Goal: Transaction & Acquisition: Purchase product/service

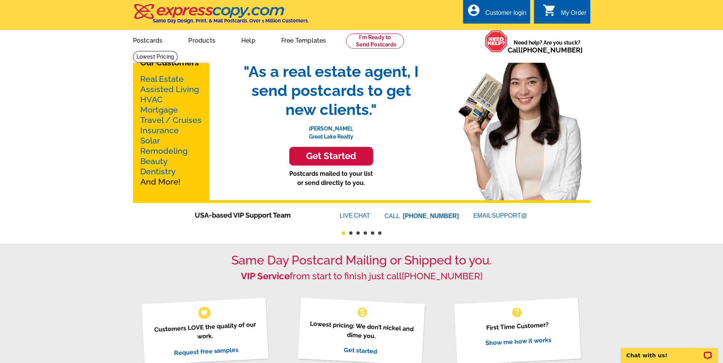
click at [323, 159] on h3 "Get Started" at bounding box center [331, 156] width 65 height 11
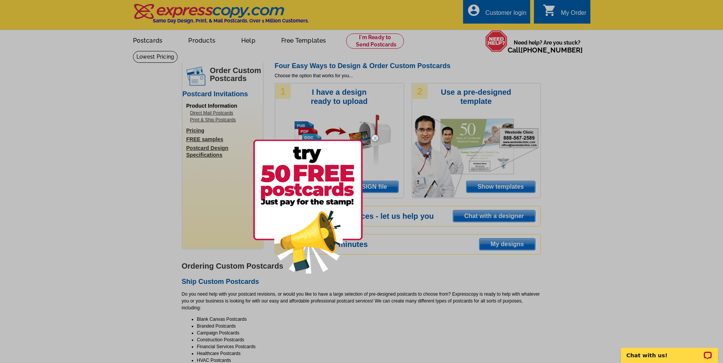
click at [373, 138] on img at bounding box center [375, 138] width 22 height 22
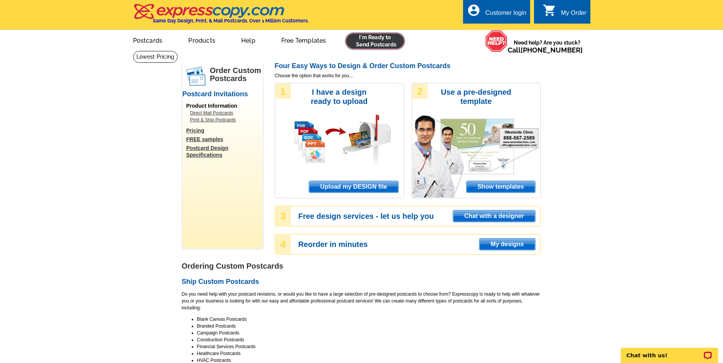
click at [372, 39] on link at bounding box center [375, 41] width 58 height 15
click at [373, 40] on link at bounding box center [375, 41] width 58 height 15
click at [345, 189] on span "Upload my DESIGN file" at bounding box center [353, 186] width 89 height 11
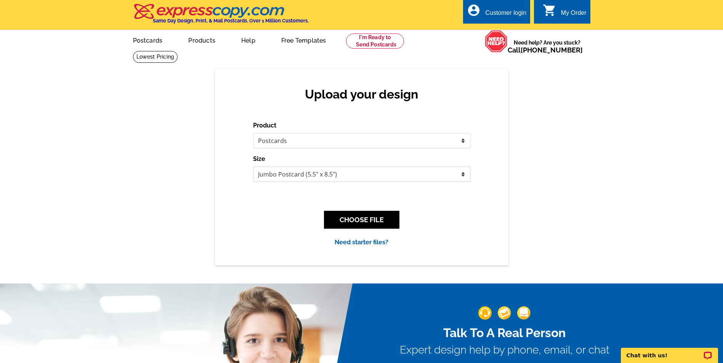
click at [464, 171] on select "Jumbo Postcard (5.5" x 8.5") Regular Postcard (4.25" x 5.6") Panoramic Postcard…" at bounding box center [361, 174] width 217 height 15
select select "1"
click at [253, 167] on select "Jumbo Postcard (5.5" x 8.5") Regular Postcard (4.25" x 5.6") Panoramic Postcard…" at bounding box center [361, 174] width 217 height 15
click at [367, 224] on button "CHOOSE FILE" at bounding box center [361, 220] width 75 height 18
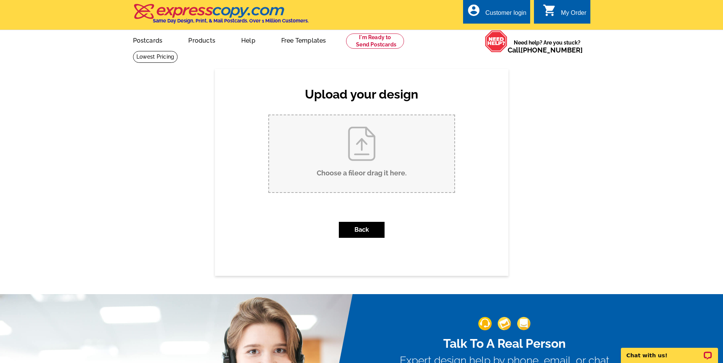
click at [359, 151] on input "Choose a file or drag it here ." at bounding box center [361, 153] width 185 height 77
type input "C:\fakepath\62540 Eagle Road LISTED.pdf"
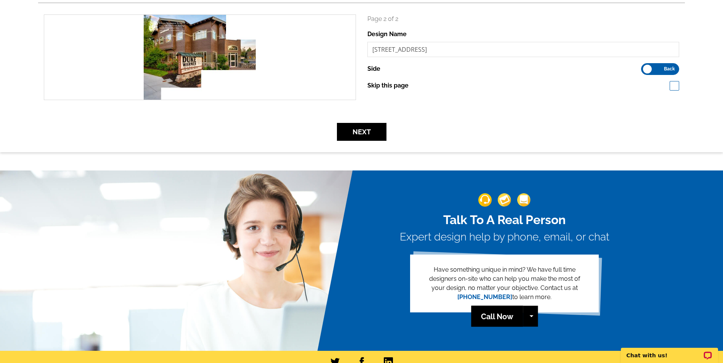
scroll to position [229, 0]
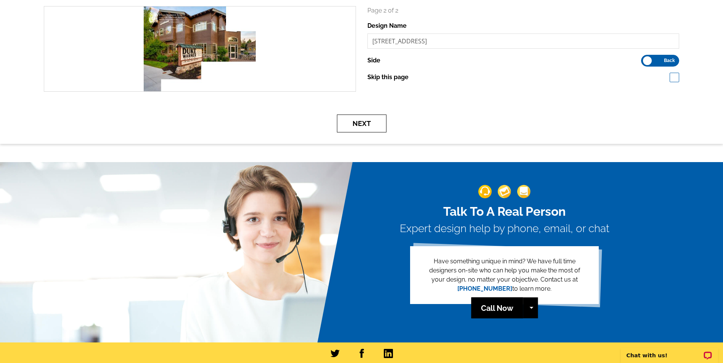
click at [360, 126] on button "Next" at bounding box center [362, 124] width 50 height 18
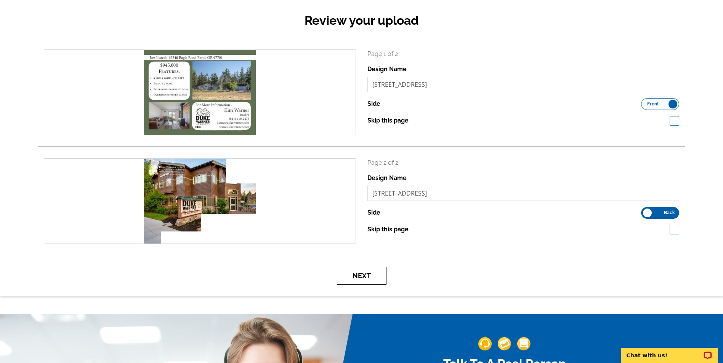
scroll to position [41, 0]
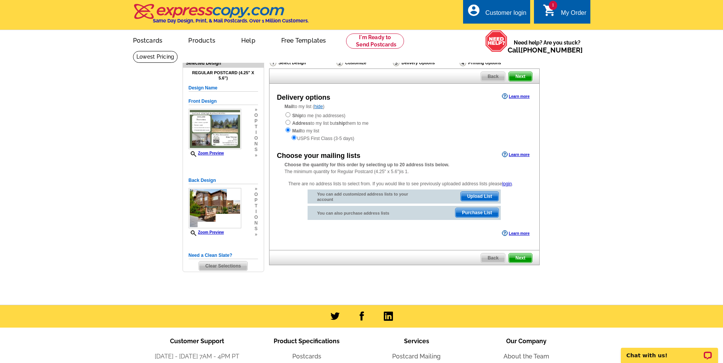
click at [488, 198] on span "Upload List" at bounding box center [480, 196] width 38 height 9
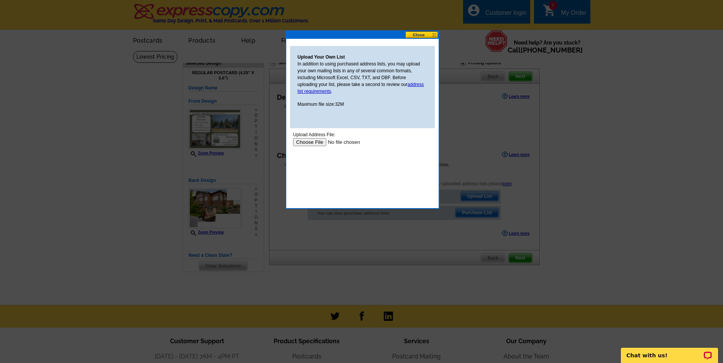
click at [321, 144] on input "file" at bounding box center [341, 142] width 96 height 8
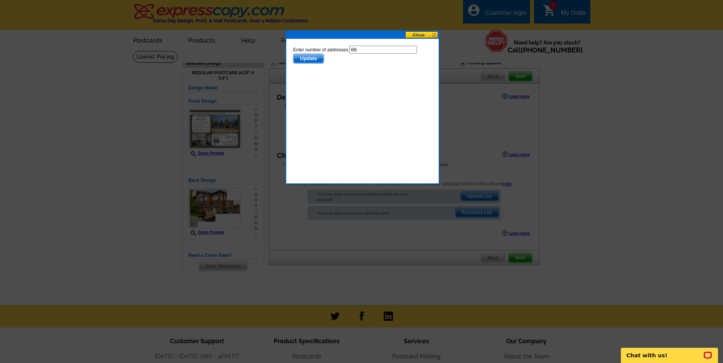
click at [379, 48] on input "66" at bounding box center [382, 50] width 67 height 8
type input "65"
click at [303, 60] on span "Update" at bounding box center [308, 58] width 30 height 9
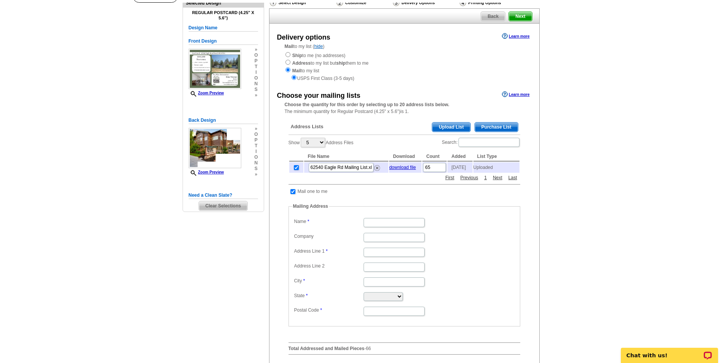
scroll to position [76, 0]
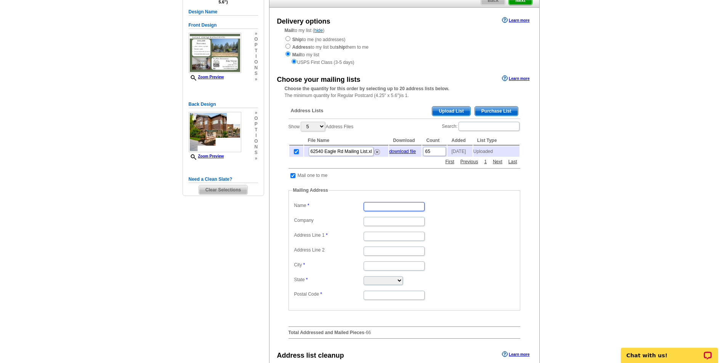
click at [387, 210] on input "Name" at bounding box center [393, 206] width 61 height 9
type input "K"
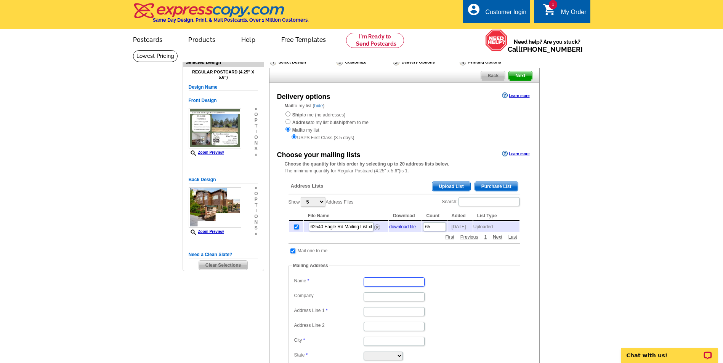
scroll to position [0, 0]
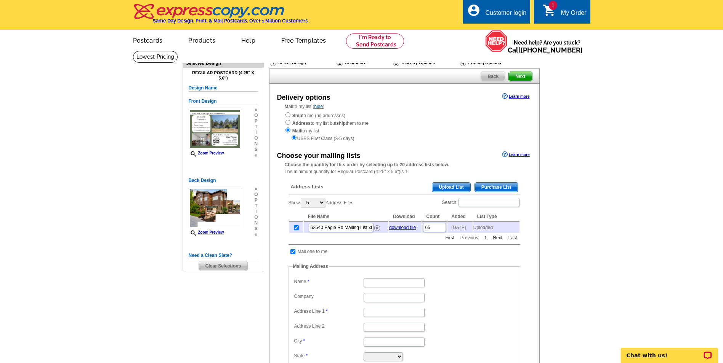
click at [489, 11] on div "Customer login" at bounding box center [505, 15] width 41 height 11
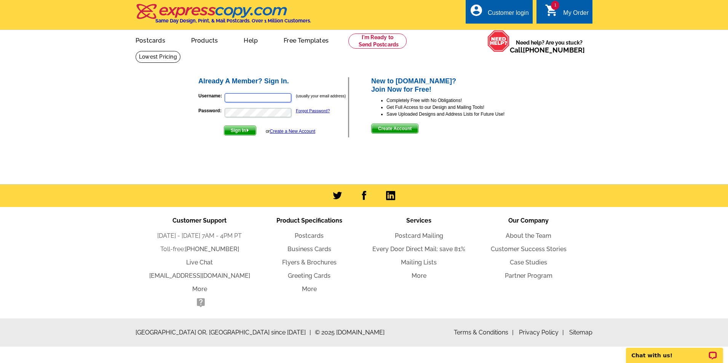
click at [261, 96] on input "Username:" at bounding box center [258, 97] width 67 height 9
click at [258, 98] on input "[EMAIL_ADDRESS][DOMAIN_NAME]" at bounding box center [258, 97] width 67 height 9
type input "[EMAIL_ADDRESS][DOMAIN_NAME]"
click at [243, 132] on span "Sign In" at bounding box center [240, 130] width 32 height 9
